Goal: Use online tool/utility: Utilize a website feature to perform a specific function

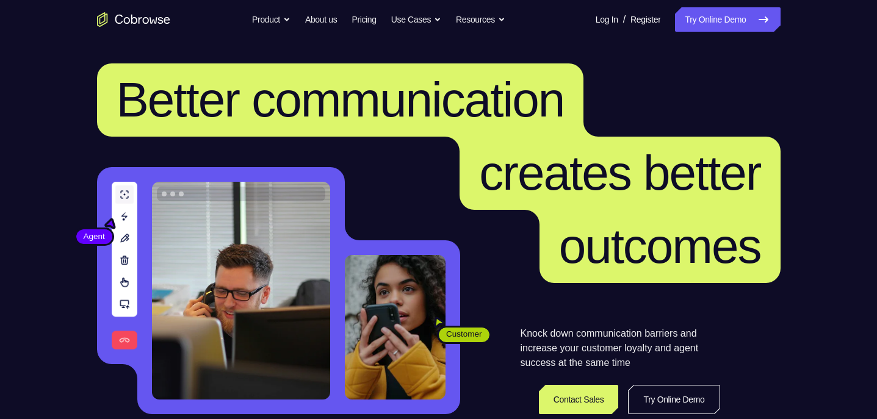
scroll to position [377, 0]
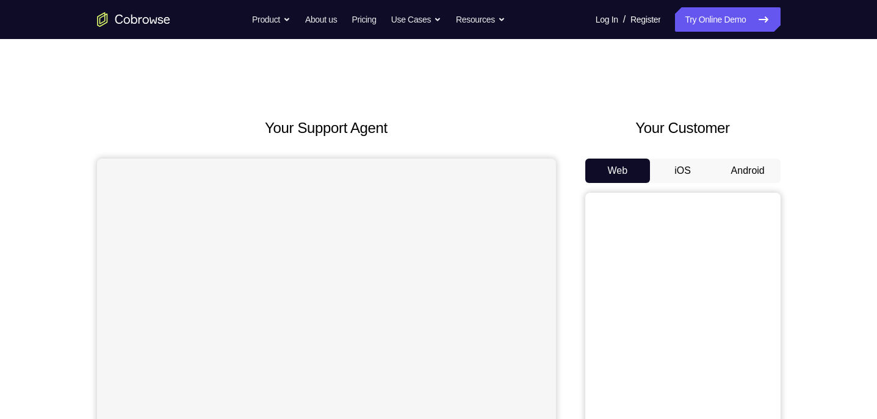
click at [758, 173] on button "Android" at bounding box center [747, 171] width 65 height 24
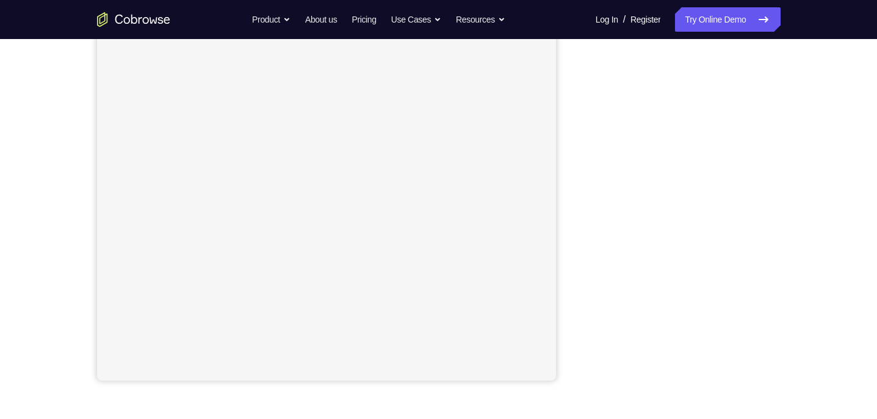
scroll to position [189, 0]
click at [739, 21] on link "Try Online Demo" at bounding box center [727, 19] width 105 height 24
